Goal: Complete application form

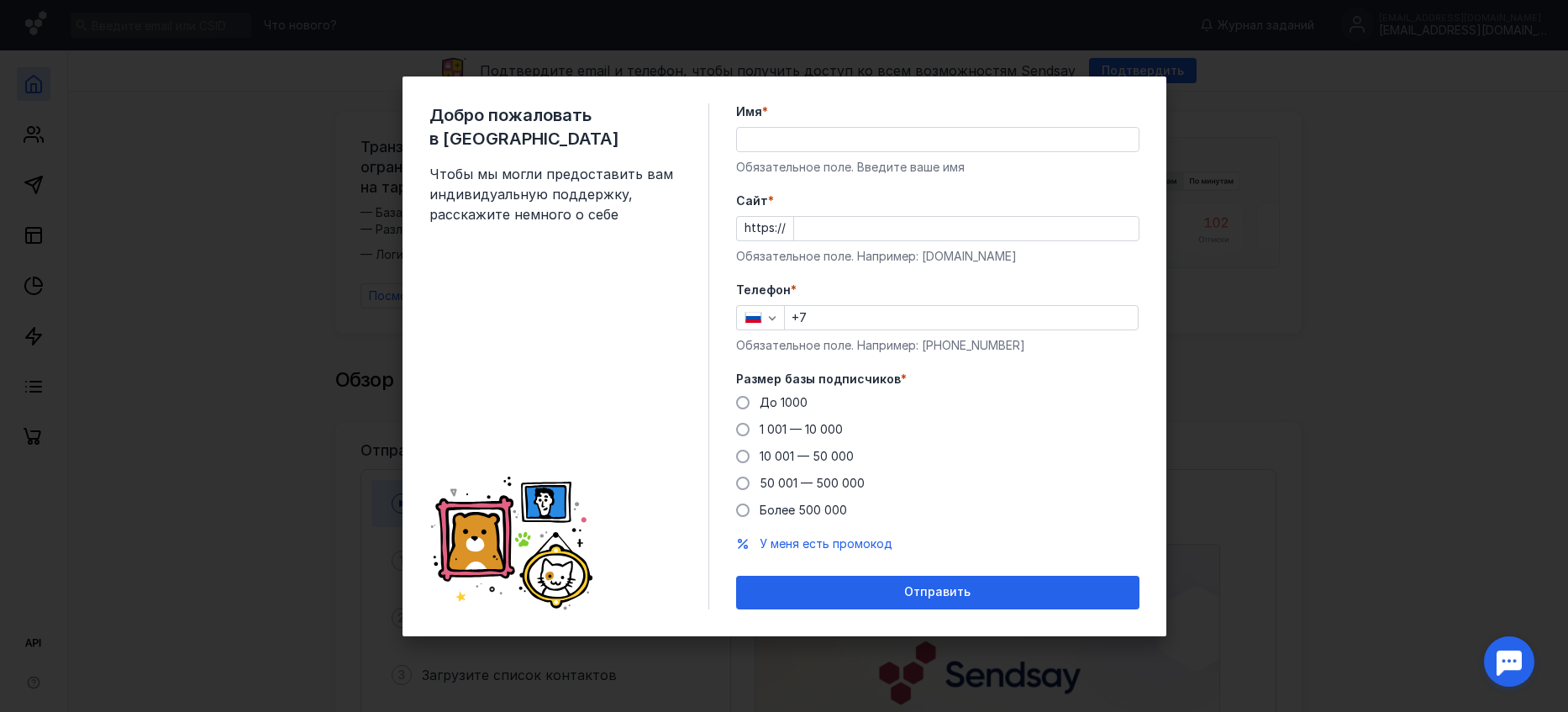
click at [827, 144] on input "Имя *" at bounding box center [938, 139] width 402 height 24
type input "[PERSON_NAME]"
paste input "[DOMAIN_NAME]"
type input "[DOMAIN_NAME]"
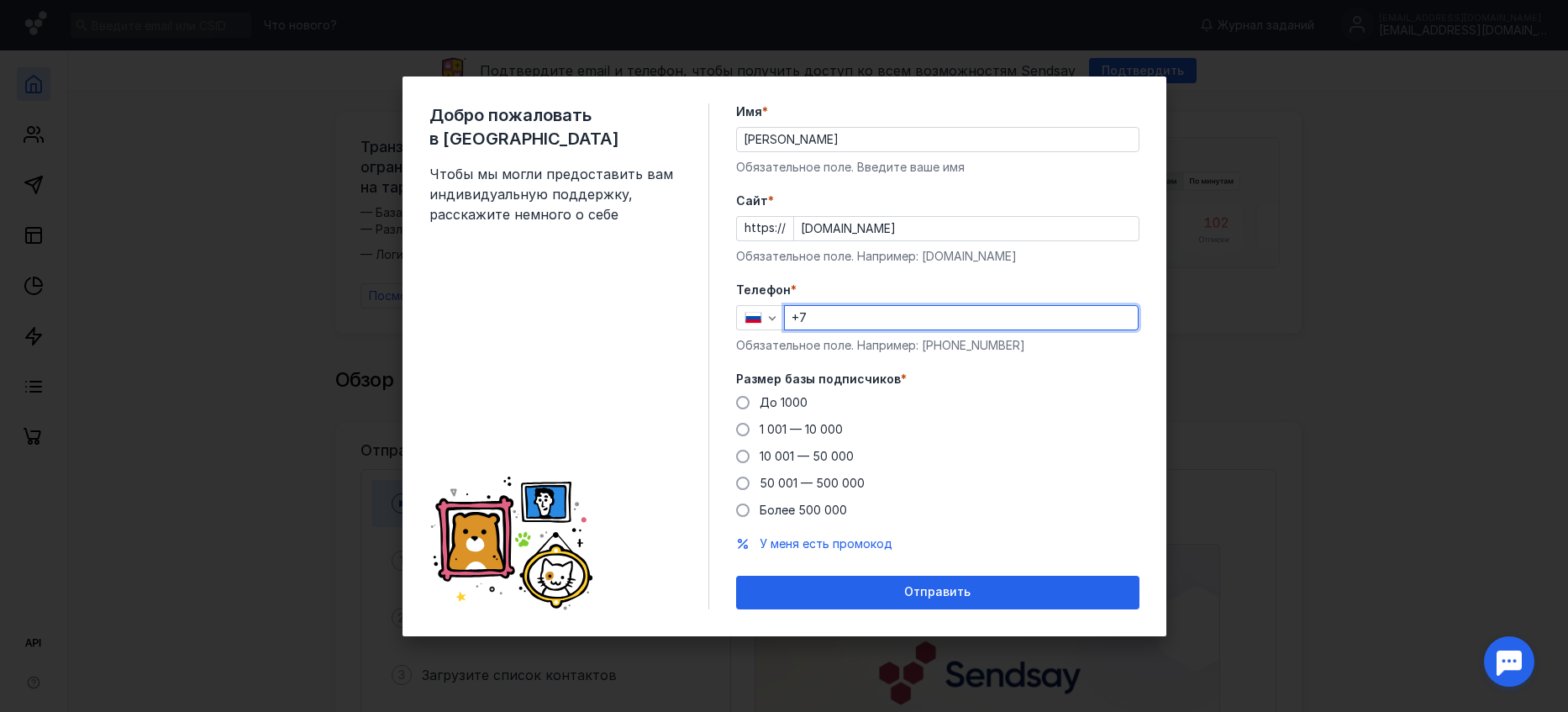
click at [821, 314] on input "+7" at bounding box center [962, 318] width 353 height 24
type input "[PHONE_NUMBER]"
click at [742, 401] on span at bounding box center [742, 402] width 13 height 13
click at [0, 0] on input "До 1000" at bounding box center [0, 0] width 0 height 0
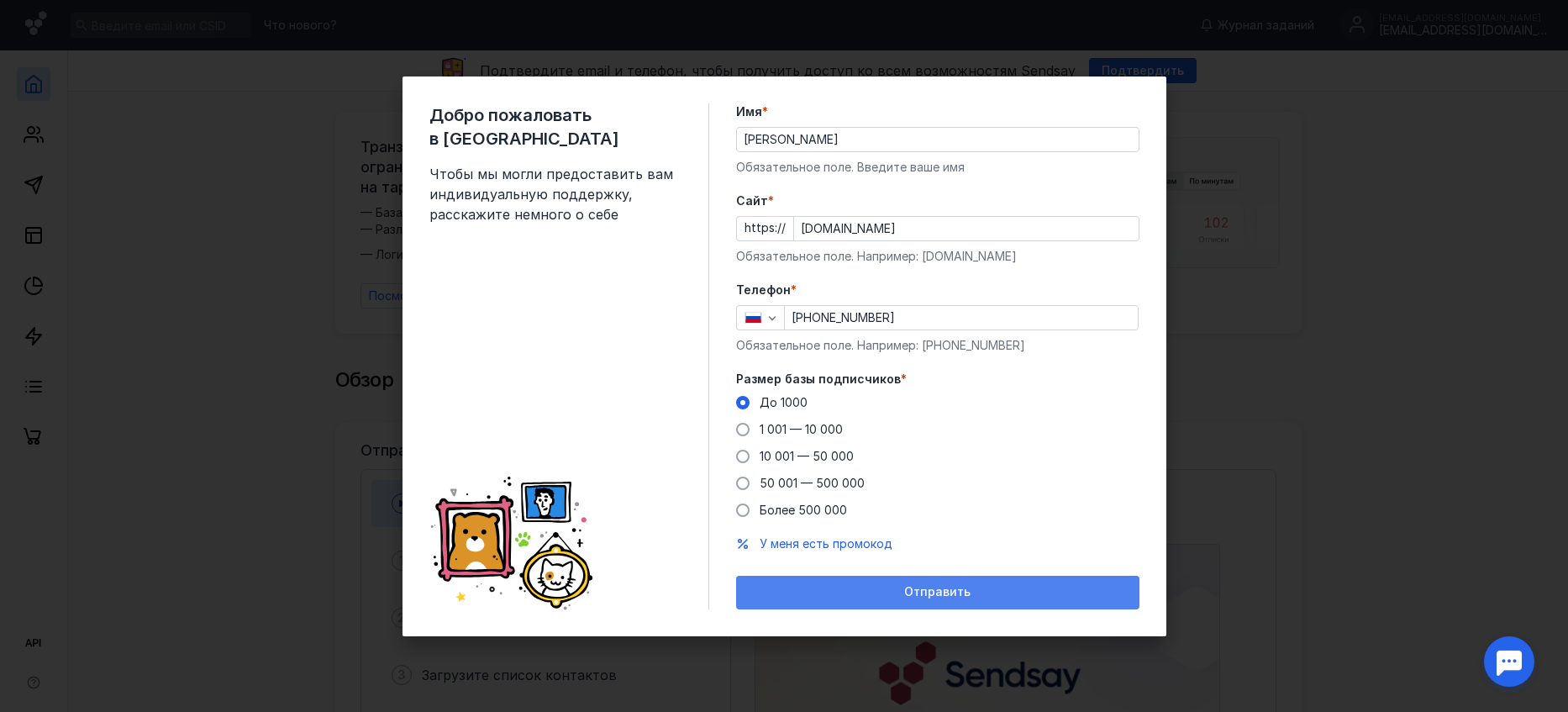
click at [894, 587] on div "Отправить" at bounding box center [938, 592] width 386 height 14
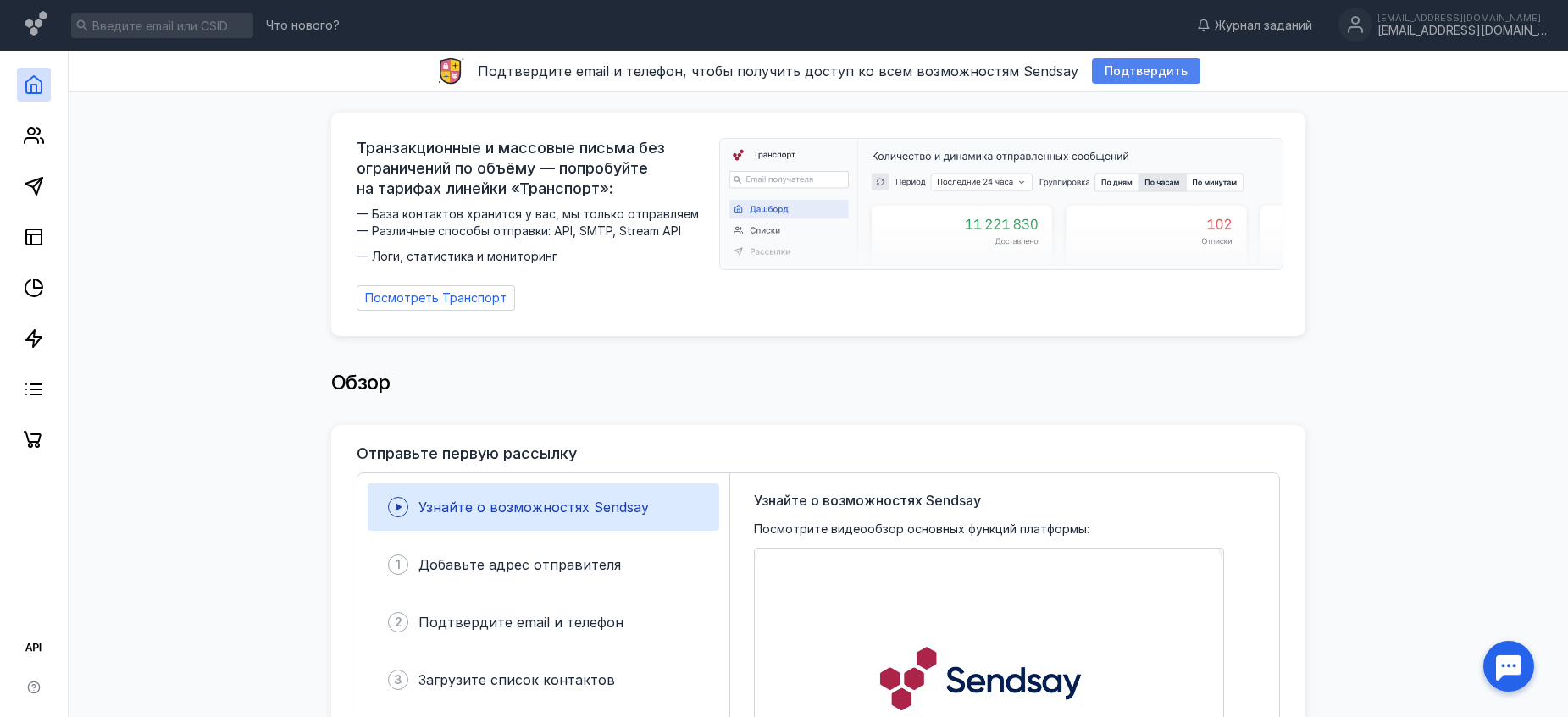
click at [1124, 67] on span "Подтвердить" at bounding box center [1146, 71] width 83 height 14
